Goal: Information Seeking & Learning: Learn about a topic

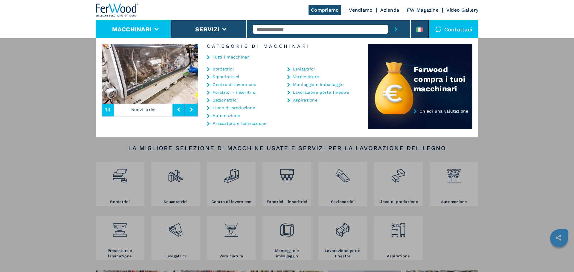
click at [218, 57] on link "Tutti i macchinari" at bounding box center [231, 57] width 38 height 4
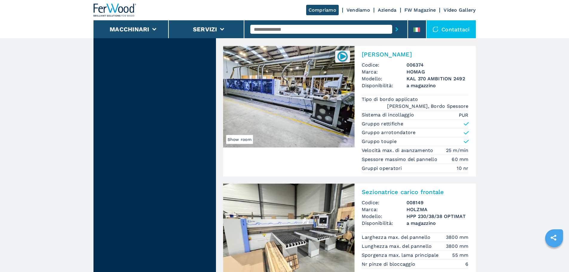
scroll to position [1345, 0]
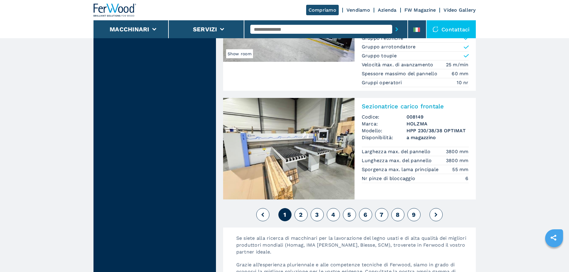
click at [303, 214] on button "2" at bounding box center [301, 214] width 13 height 13
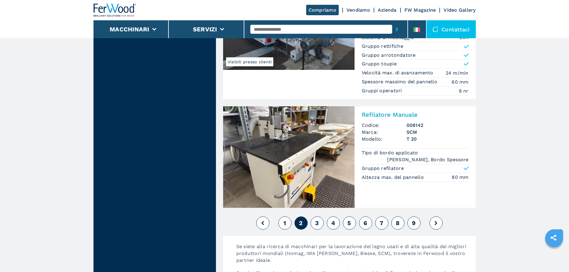
scroll to position [1345, 0]
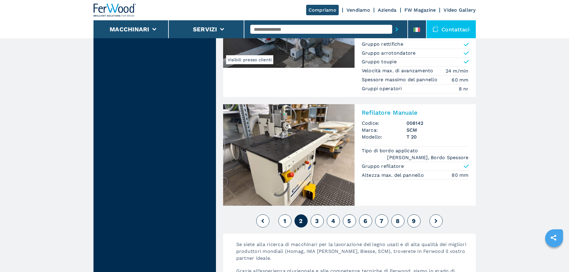
click at [317, 225] on button "3" at bounding box center [317, 221] width 13 height 13
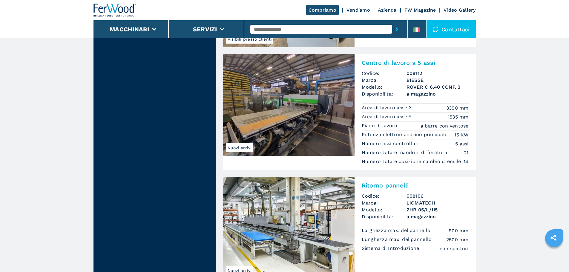
scroll to position [1434, 0]
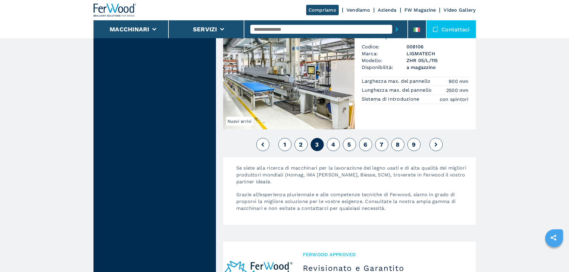
click at [334, 148] on span "4" at bounding box center [333, 144] width 4 height 7
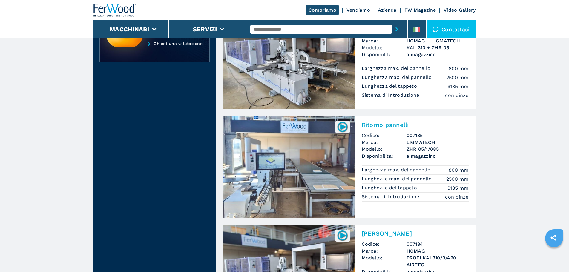
scroll to position [120, 0]
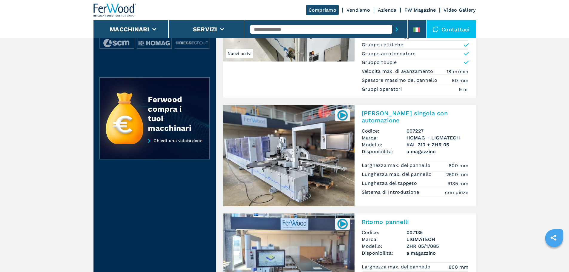
click at [334, 133] on img at bounding box center [288, 156] width 131 height 102
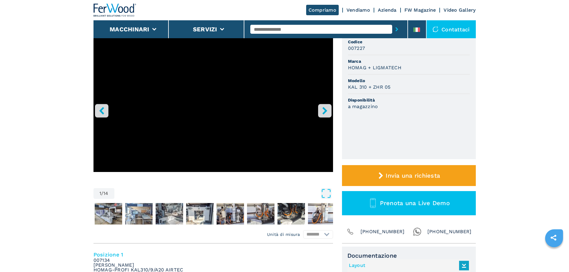
scroll to position [60, 0]
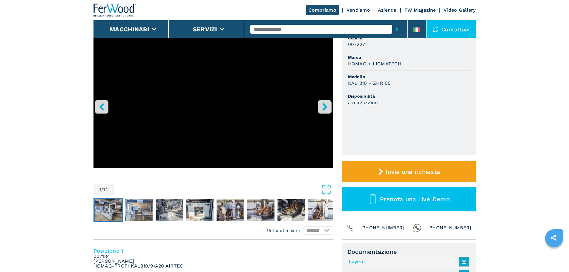
click at [112, 210] on img "Go to Slide 2" at bounding box center [108, 210] width 27 height 22
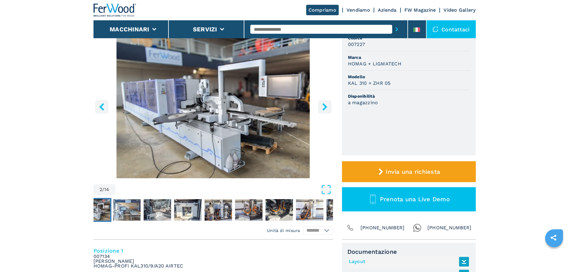
scroll to position [30, 0]
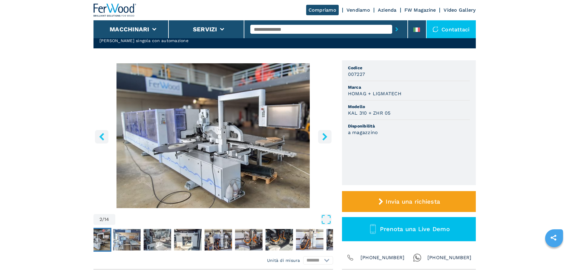
click at [322, 140] on icon "right-button" at bounding box center [324, 136] width 7 height 7
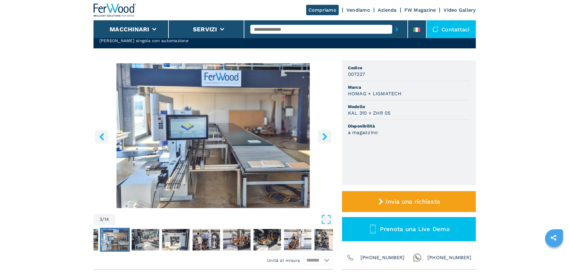
click at [322, 140] on icon "right-button" at bounding box center [324, 136] width 7 height 7
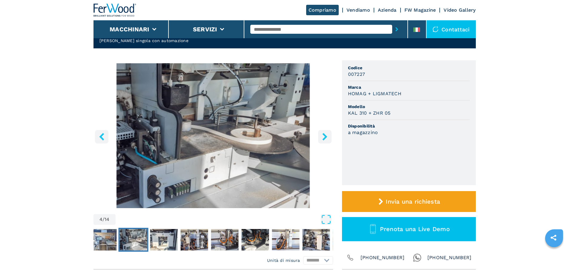
click at [322, 140] on icon "right-button" at bounding box center [324, 136] width 7 height 7
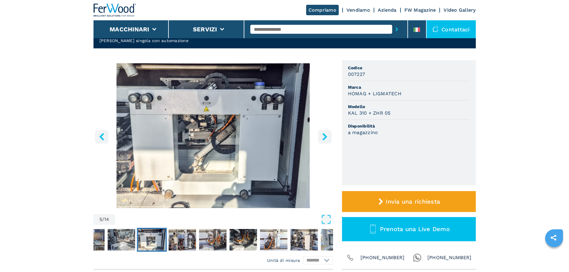
click at [322, 140] on icon "right-button" at bounding box center [324, 136] width 7 height 7
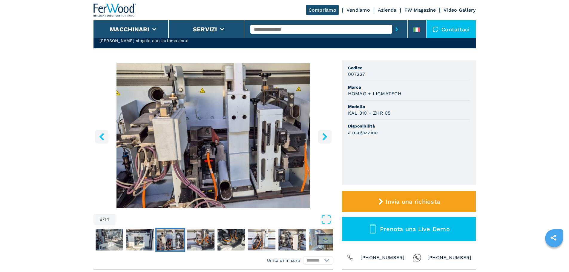
click at [322, 140] on icon "right-button" at bounding box center [324, 136] width 7 height 7
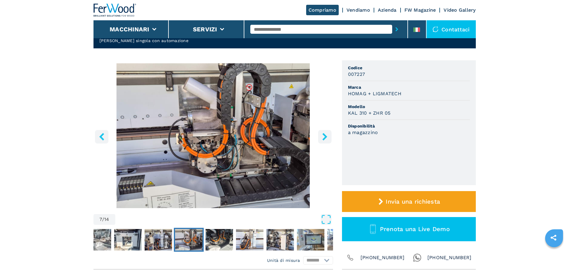
click at [322, 140] on icon "right-button" at bounding box center [324, 136] width 7 height 7
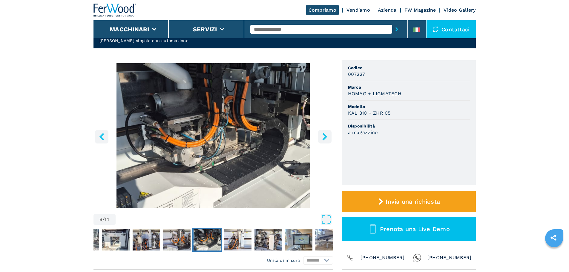
click at [322, 140] on icon "right-button" at bounding box center [324, 136] width 7 height 7
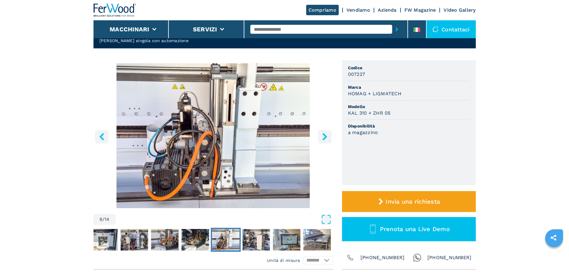
click at [322, 140] on icon "right-button" at bounding box center [324, 136] width 7 height 7
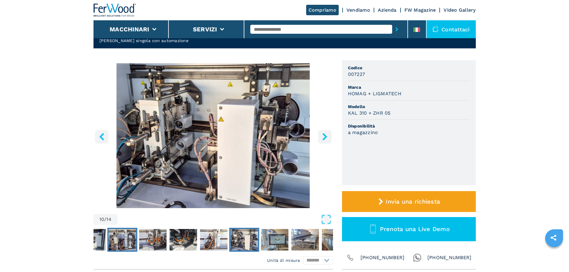
click at [123, 247] on img "Go to Slide 6" at bounding box center [121, 240] width 27 height 22
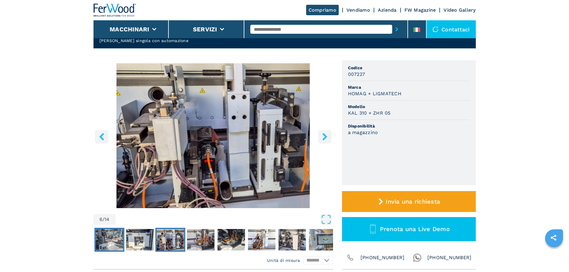
click at [123, 247] on button "Go to Slide 4" at bounding box center [109, 240] width 30 height 24
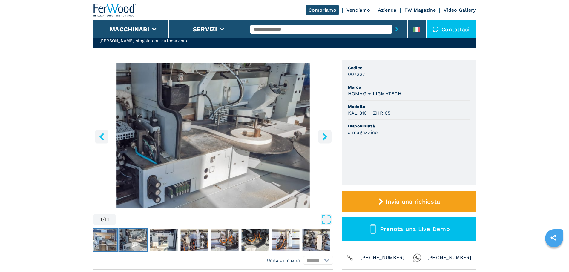
click at [115, 243] on img "Go to Slide 3" at bounding box center [102, 240] width 27 height 22
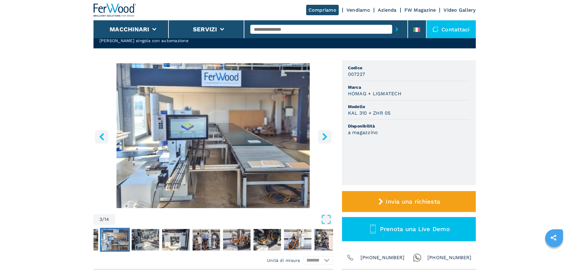
click at [97, 137] on button "left-button" at bounding box center [101, 136] width 13 height 13
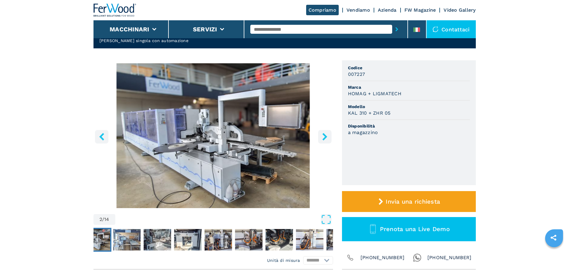
click at [174, 150] on img "Go to Slide 2" at bounding box center [214, 135] width 240 height 145
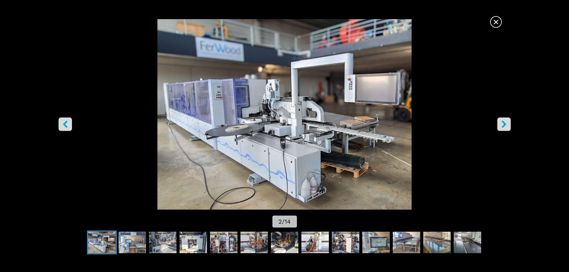
click at [499, 22] on span "×" at bounding box center [496, 21] width 10 height 10
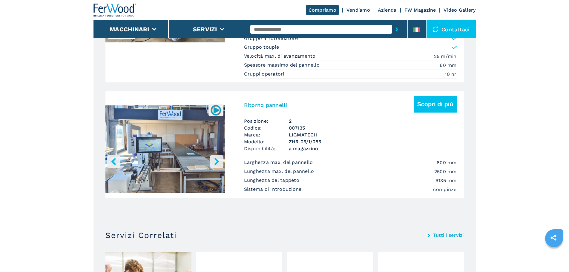
scroll to position [448, 0]
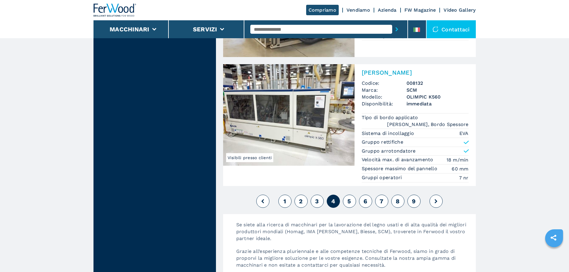
scroll to position [1560, 0]
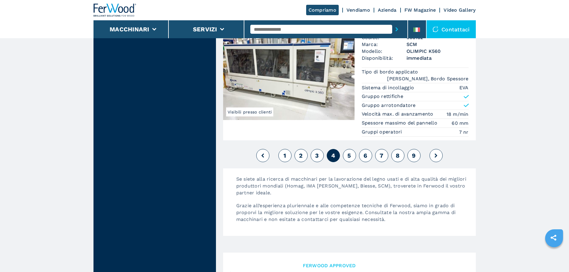
click at [283, 151] on button "1" at bounding box center [285, 155] width 13 height 13
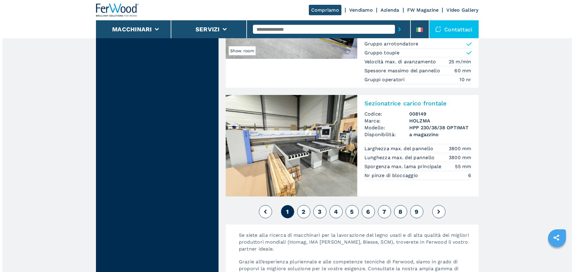
scroll to position [1315, 0]
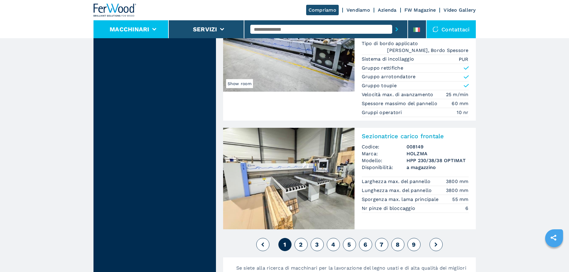
click at [155, 35] on li "Macchinari" at bounding box center [132, 29] width 76 height 18
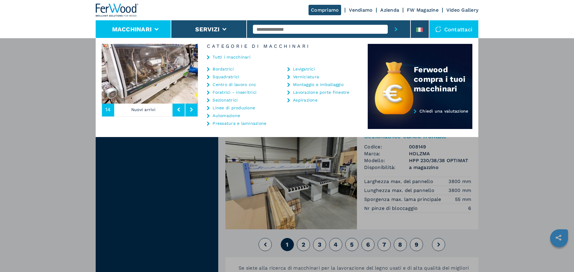
click at [101, 4] on img at bounding box center [117, 10] width 43 height 13
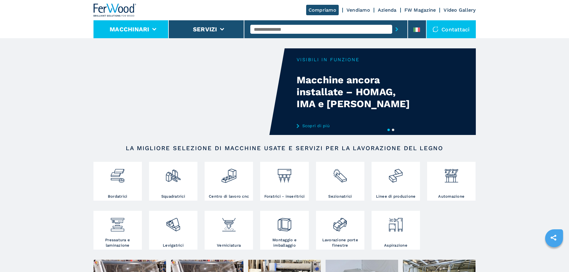
click at [137, 35] on li "Macchinari" at bounding box center [132, 29] width 76 height 18
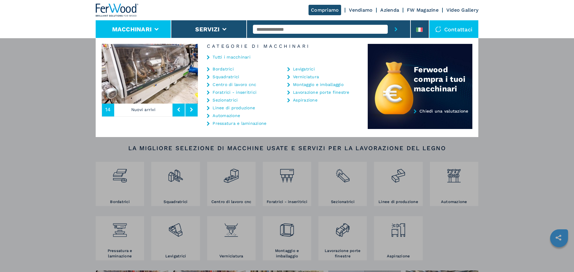
click at [219, 58] on link "Tutti i macchinari" at bounding box center [231, 57] width 38 height 4
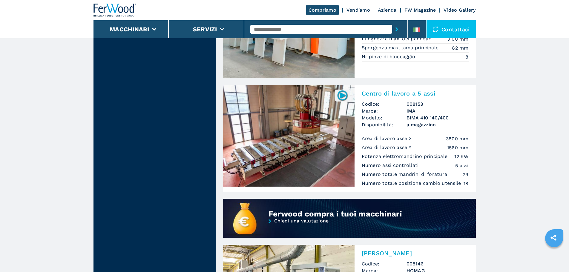
scroll to position [329, 0]
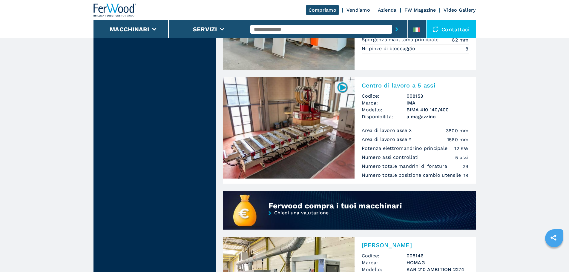
click at [291, 172] on img at bounding box center [288, 128] width 131 height 102
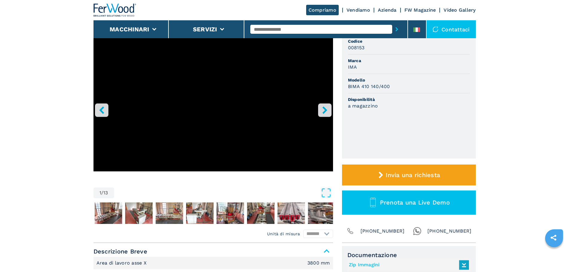
scroll to position [60, 0]
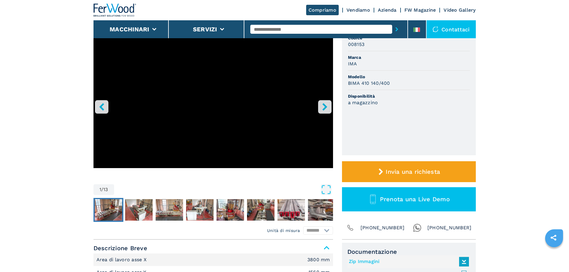
click at [113, 210] on img "Go to Slide 2" at bounding box center [108, 210] width 27 height 22
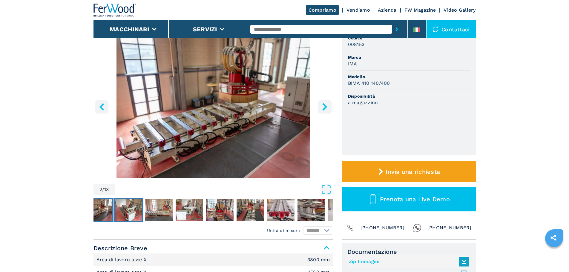
click at [136, 213] on img "Go to Slide 3" at bounding box center [128, 210] width 27 height 22
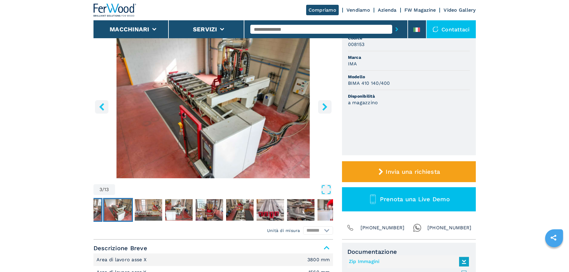
click at [97, 210] on img "Go to Slide 2" at bounding box center [87, 210] width 27 height 22
